Goal: Answer question/provide support: Share knowledge or assist other users

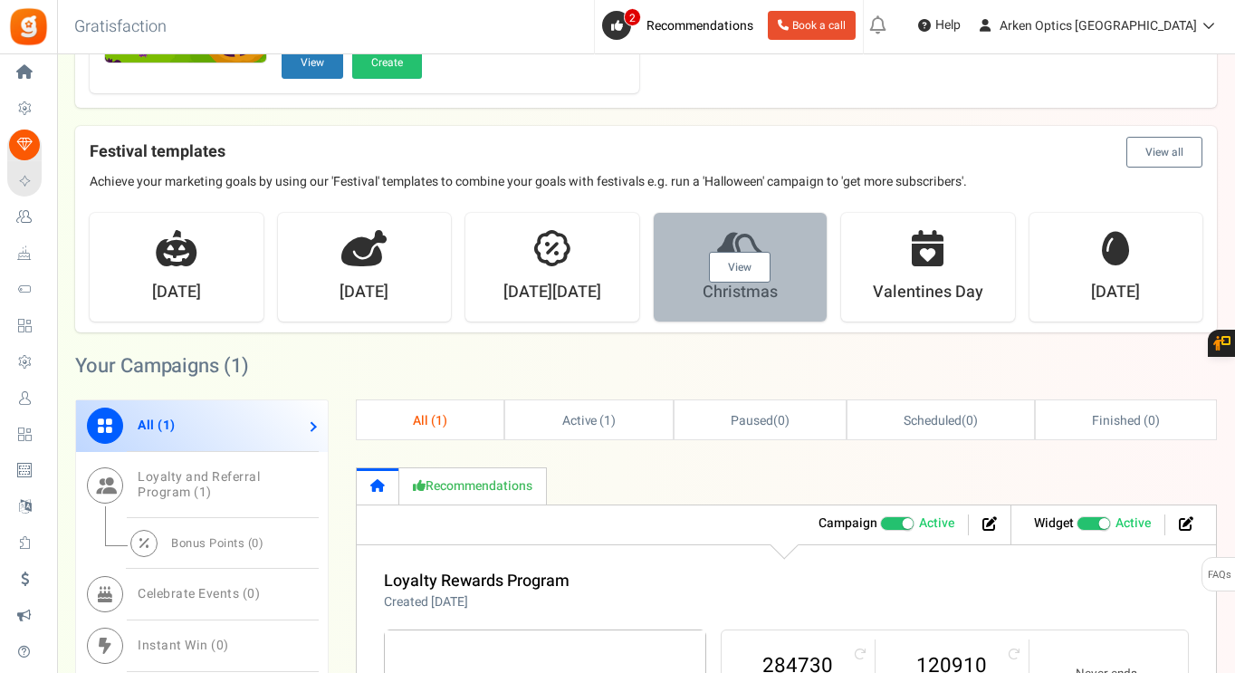
scroll to position [543, 0]
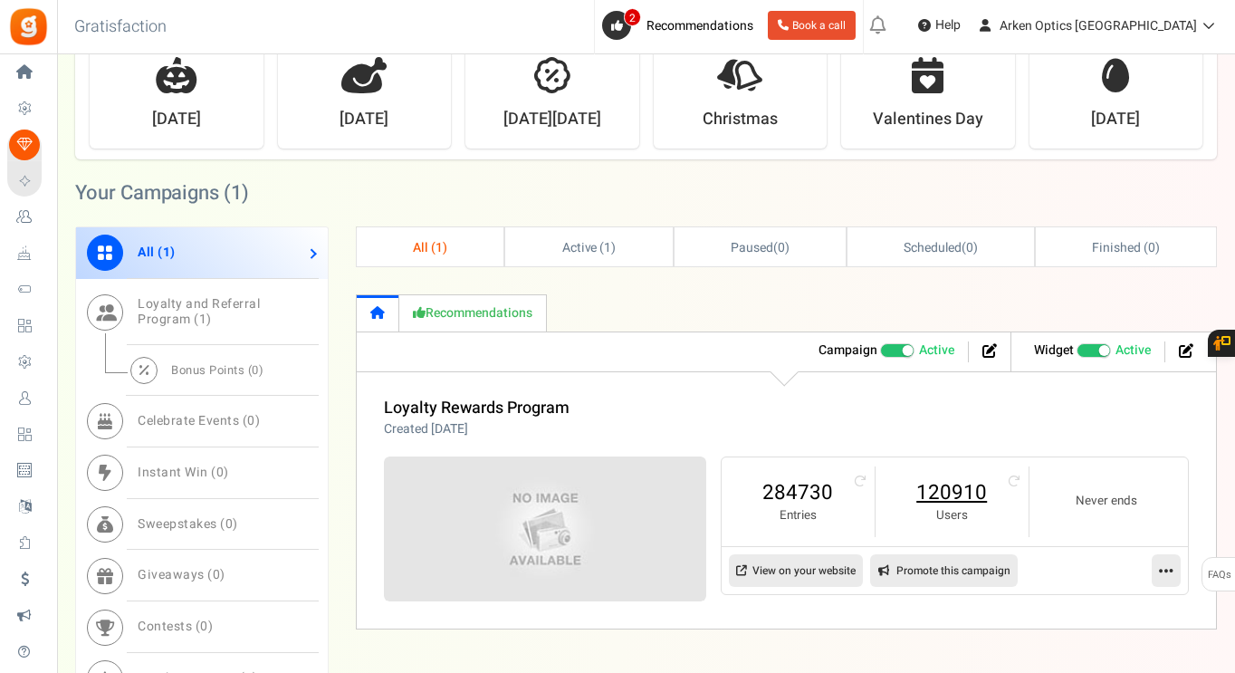
click at [937, 497] on link "120910" at bounding box center [952, 492] width 117 height 29
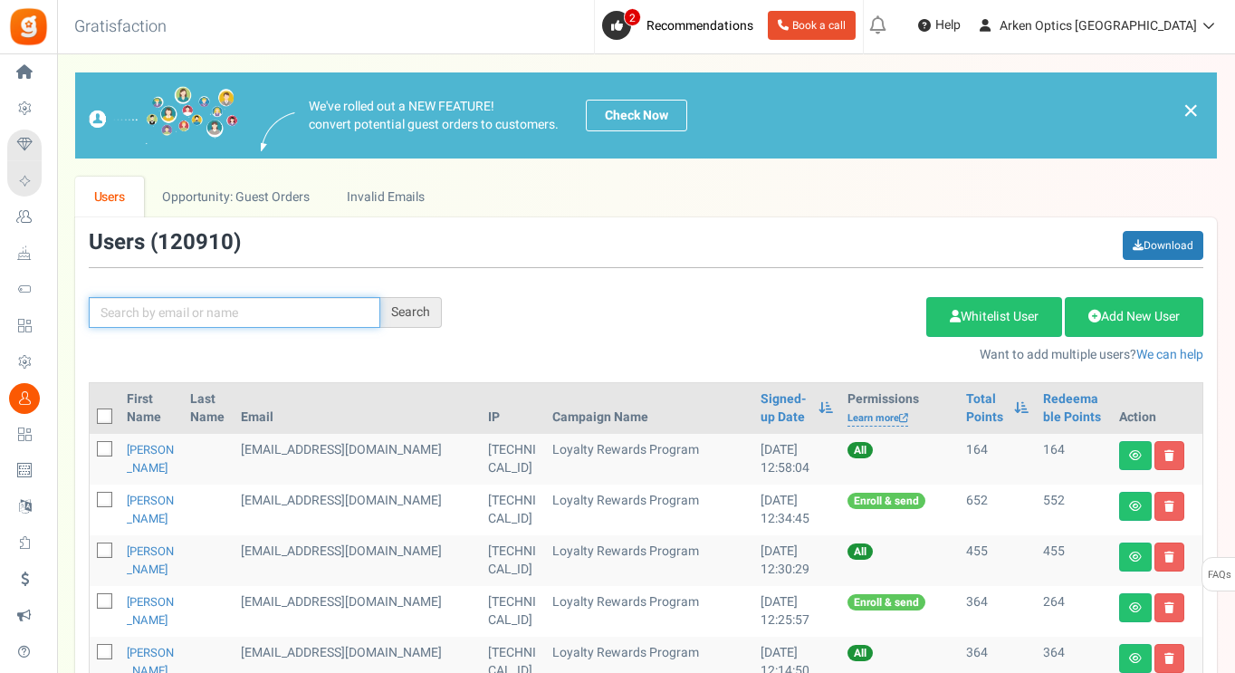
click at [270, 322] on input "text" at bounding box center [234, 312] width 291 height 31
paste input "[PERSON_NAME][EMAIL_ADDRESS][PERSON_NAME][DOMAIN_NAME]"
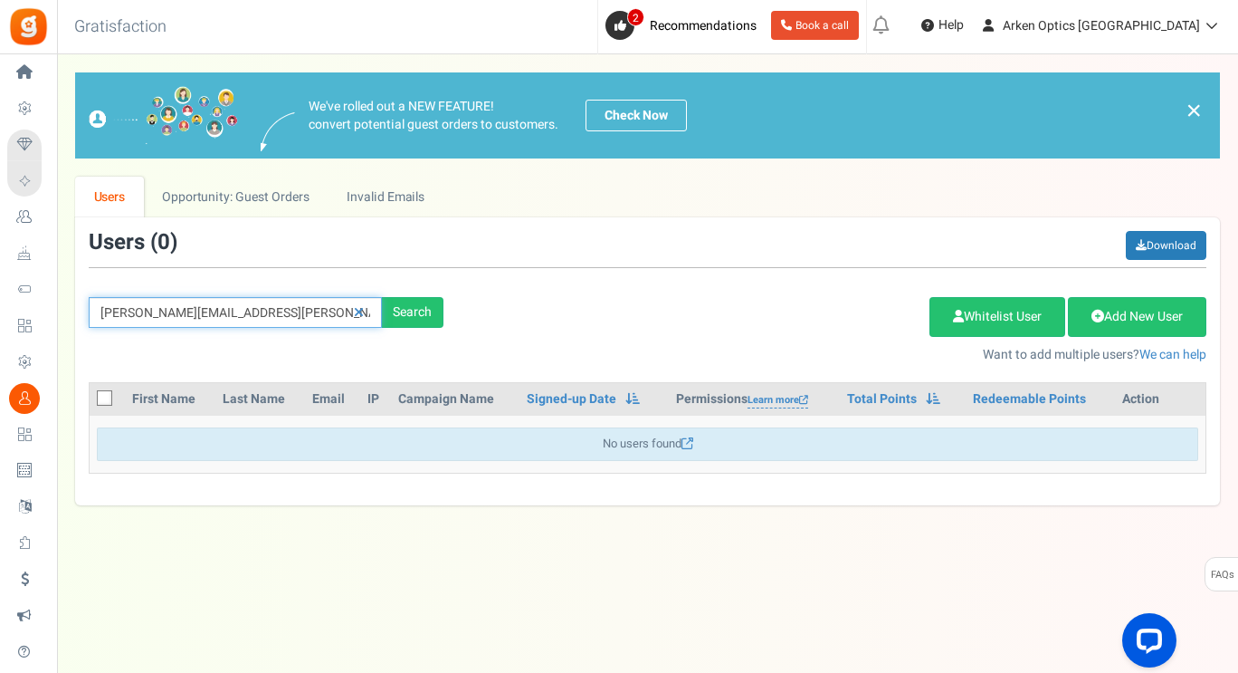
drag, startPoint x: 304, startPoint y: 310, endPoint x: 182, endPoint y: 324, distance: 123.1
click at [182, 324] on input "[PERSON_NAME][EMAIL_ADDRESS][PERSON_NAME][DOMAIN_NAME]" at bounding box center [235, 312] width 293 height 31
click at [142, 308] on input "[PERSON_NAME].[PERSON_NAME]" at bounding box center [235, 312] width 293 height 31
type input "[PERSON_NAME]"
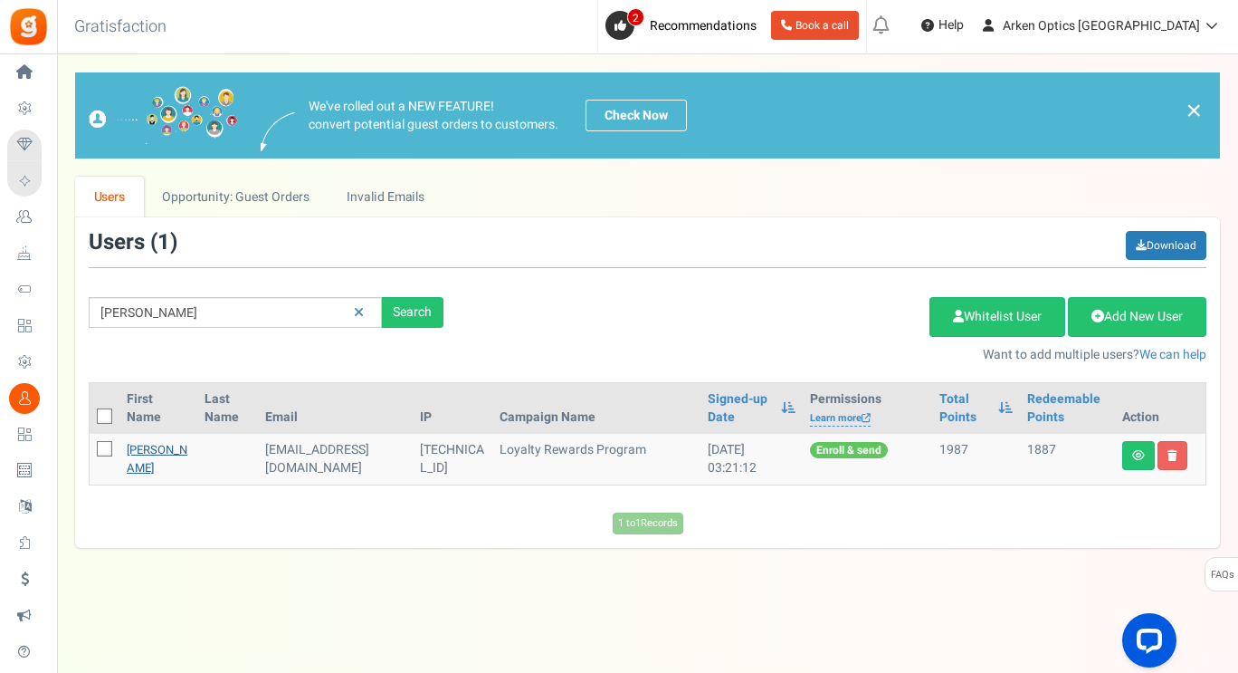
click at [149, 469] on link "[PERSON_NAME]" at bounding box center [157, 458] width 61 height 35
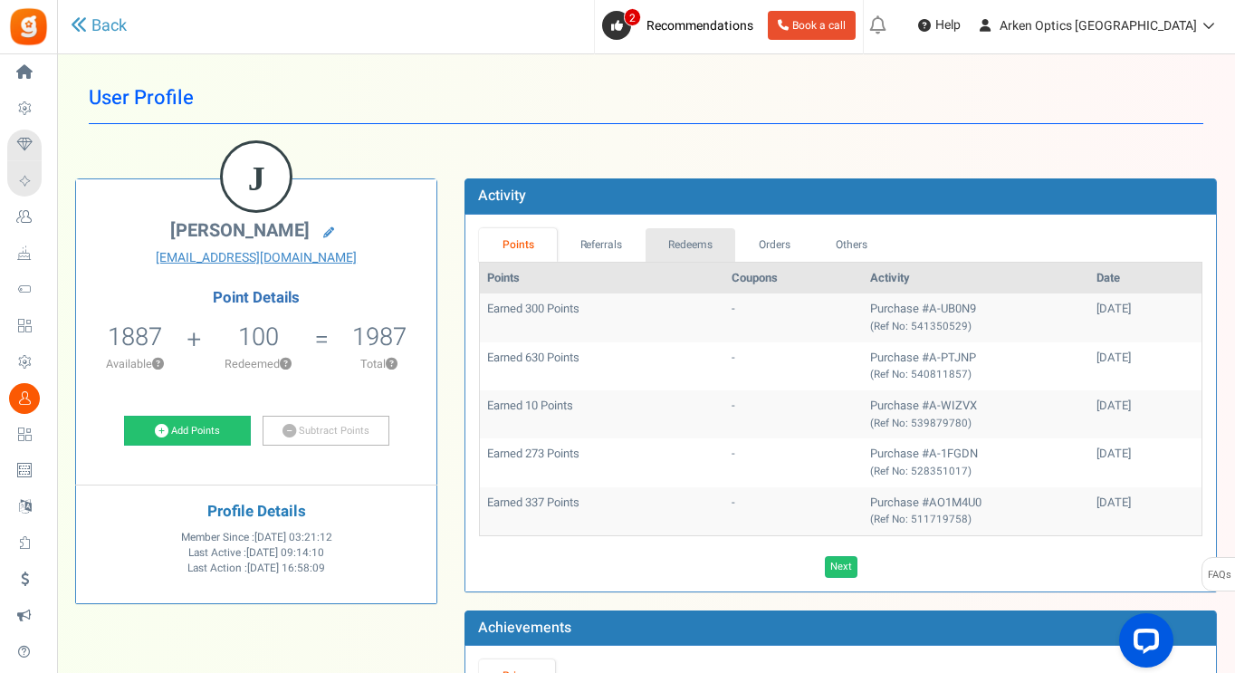
click at [678, 252] on link "Redeems" at bounding box center [690, 244] width 91 height 33
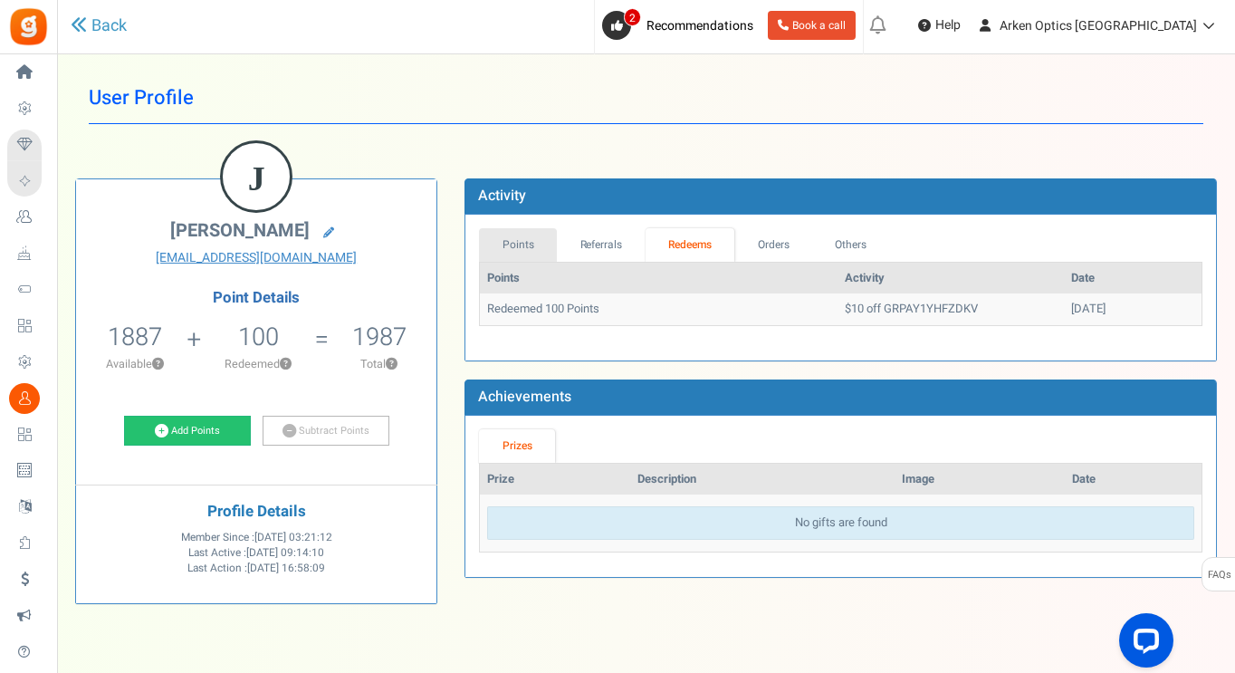
click at [507, 242] on link "Points" at bounding box center [518, 244] width 78 height 33
